Goal: Find specific page/section: Find specific page/section

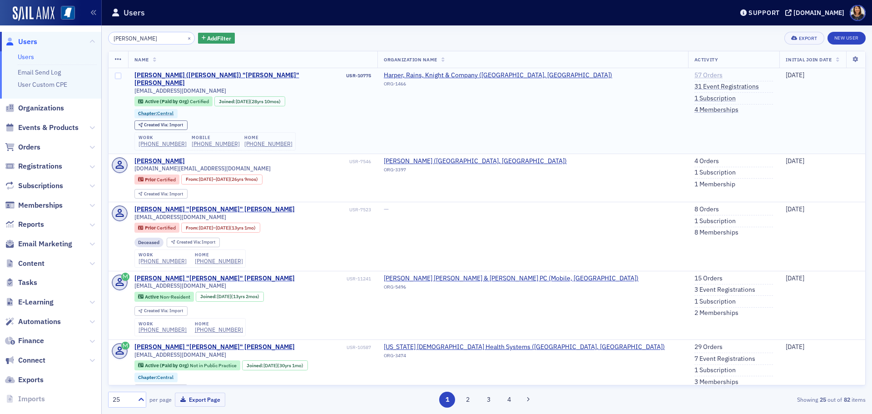
type input "[PERSON_NAME]"
click at [694, 74] on link "57 Orders" at bounding box center [708, 75] width 28 height 8
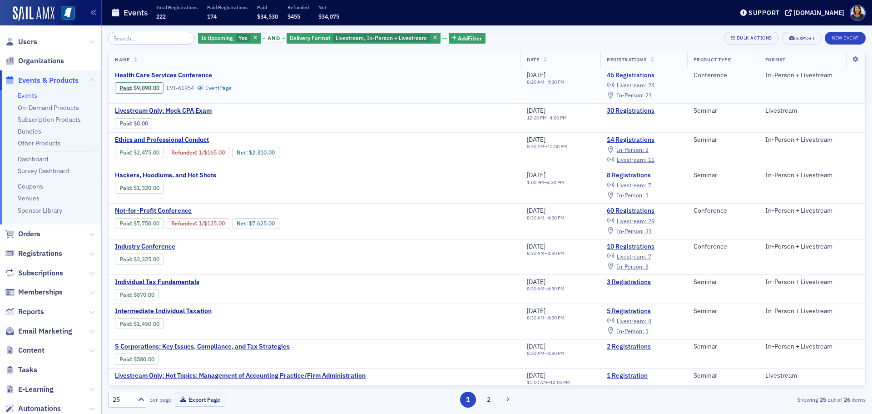
click at [637, 94] on span "In-Person :" at bounding box center [630, 94] width 27 height 7
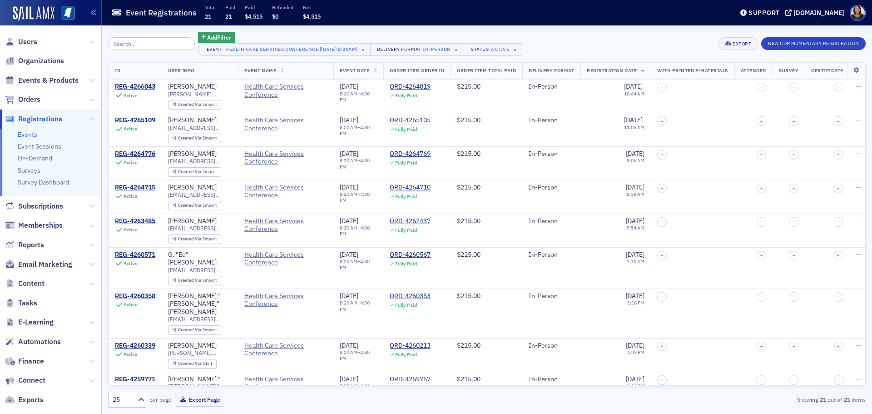
scroll to position [29, 0]
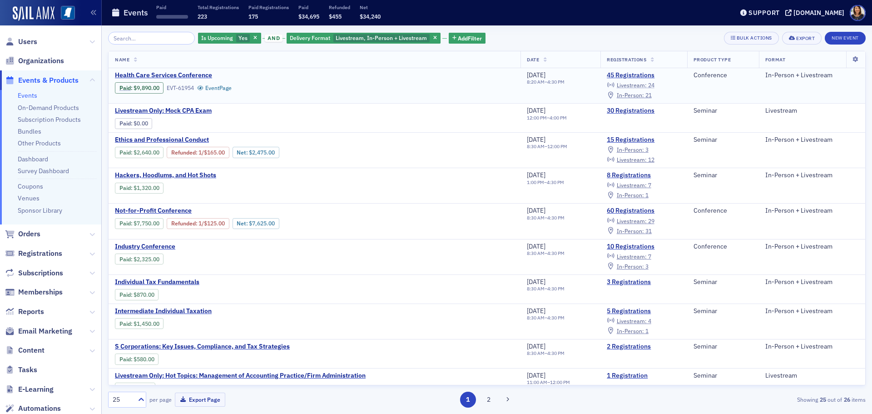
click at [641, 82] on span "Livestream :" at bounding box center [632, 84] width 30 height 7
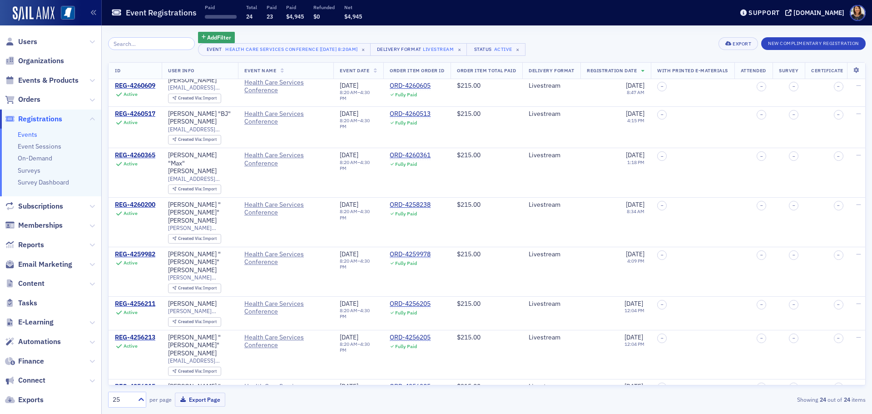
scroll to position [499, 0]
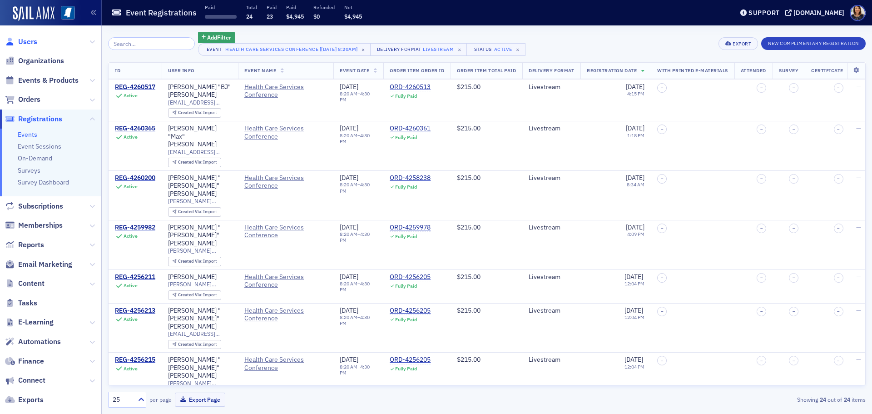
click at [27, 45] on span "Users" at bounding box center [27, 42] width 19 height 10
